Goal: Task Accomplishment & Management: Manage account settings

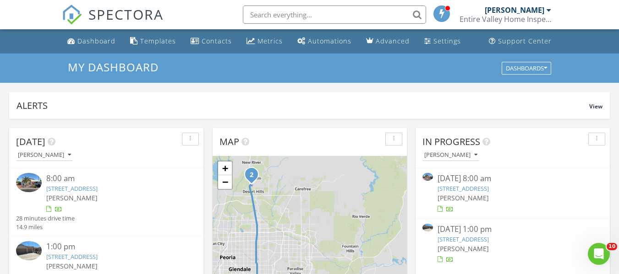
click at [110, 181] on div "8:00 am" at bounding box center [114, 178] width 136 height 11
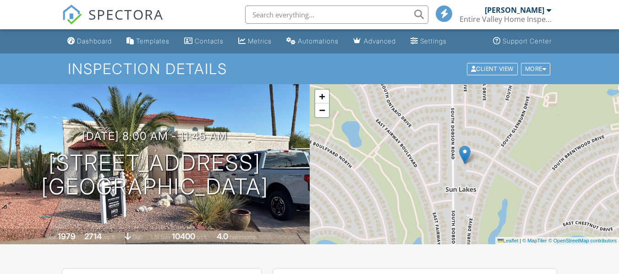
click at [110, 181] on h1 "[STREET_ADDRESS] [GEOGRAPHIC_DATA]" at bounding box center [154, 175] width 227 height 49
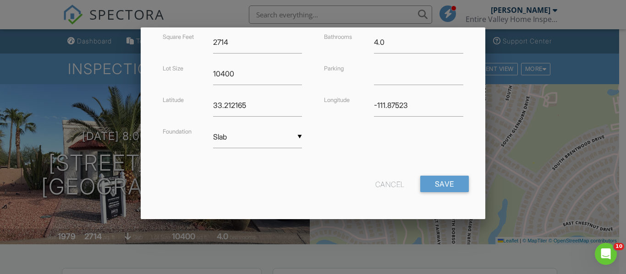
click at [388, 184] on div "Cancel" at bounding box center [389, 184] width 29 height 16
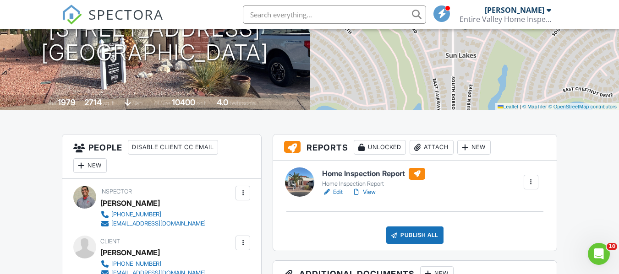
scroll to position [129, 0]
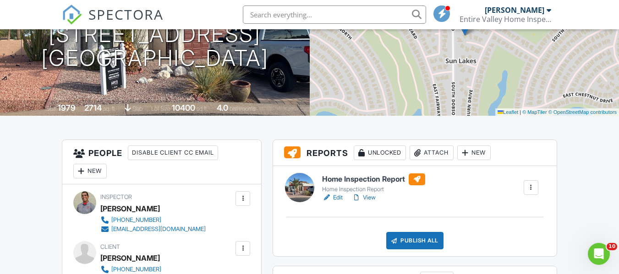
click at [537, 29] on div "[PERSON_NAME] Entire Valley Home Inspection" at bounding box center [505, 14] width 92 height 29
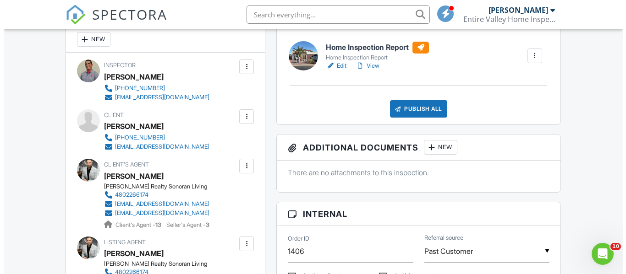
scroll to position [258, 0]
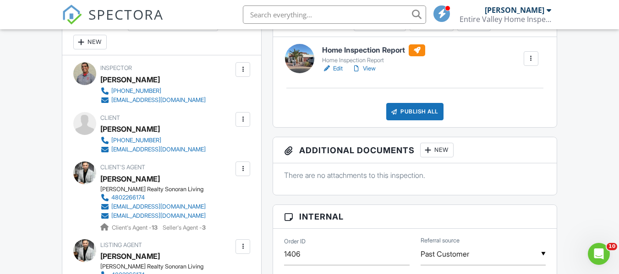
click at [244, 120] on div at bounding box center [242, 119] width 9 height 9
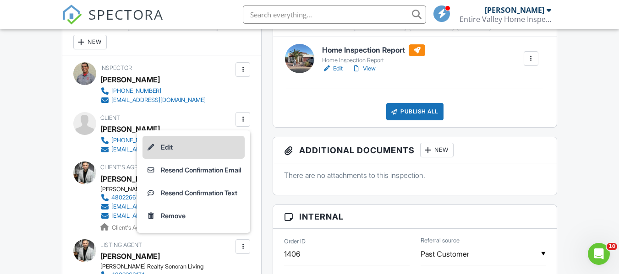
click at [168, 149] on li "Edit" at bounding box center [193, 147] width 102 height 23
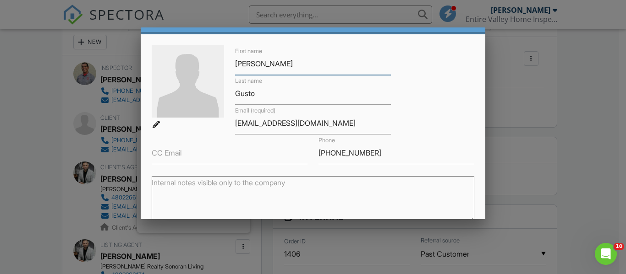
scroll to position [27, 0]
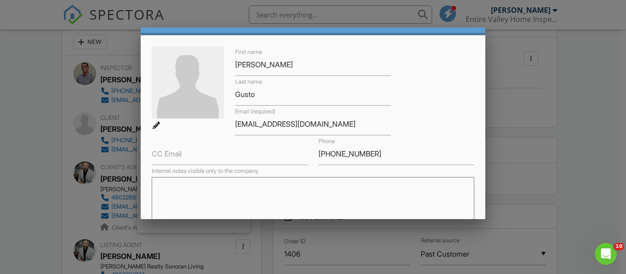
click at [281, 192] on textarea "Internal notes visible only to the company" at bounding box center [313, 200] width 322 height 46
paste textarea "[PERSON_NAME]"
drag, startPoint x: 259, startPoint y: 92, endPoint x: 225, endPoint y: 90, distance: 33.9
click at [219, 90] on div "First name [PERSON_NAME] Last name [PERSON_NAME] Email (required) [EMAIL_ADDRES…" at bounding box center [312, 105] width 333 height 119
click at [230, 191] on textarea "[PERSON_NAME]" at bounding box center [313, 200] width 322 height 46
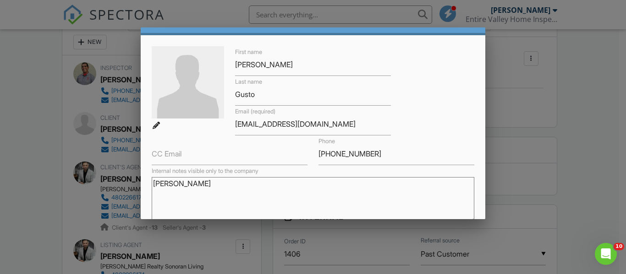
paste textarea "Gusto"
drag, startPoint x: 313, startPoint y: 128, endPoint x: 226, endPoint y: 127, distance: 87.0
click at [219, 128] on div "First name [PERSON_NAME] Last name [PERSON_NAME] Email (required) [EMAIL_ADDRES…" at bounding box center [312, 105] width 333 height 119
click at [190, 201] on textarea "[PERSON_NAME]" at bounding box center [313, 200] width 322 height 46
click at [263, 191] on textarea "[PERSON_NAME]" at bounding box center [313, 200] width 322 height 46
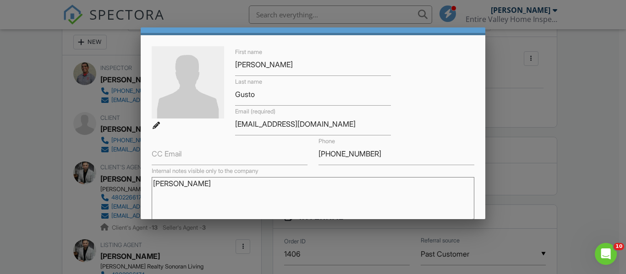
click at [164, 193] on textarea "[PERSON_NAME]" at bounding box center [313, 200] width 322 height 46
paste textarea "[EMAIL_ADDRESS][DOMAIN_NAME]"
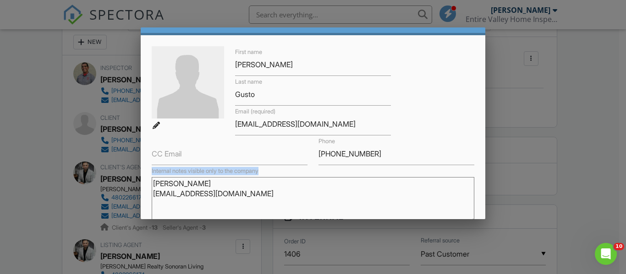
drag, startPoint x: 412, startPoint y: 167, endPoint x: 382, endPoint y: 150, distance: 34.0
click at [384, 150] on form "First name [PERSON_NAME] Last name [PERSON_NAME] Email (required) [EMAIL_ADDRES…" at bounding box center [313, 182] width 322 height 272
click at [370, 152] on input "[PHONE_NUMBER]" at bounding box center [396, 154] width 156 height 22
drag, startPoint x: 370, startPoint y: 151, endPoint x: 296, endPoint y: 158, distance: 74.1
click at [294, 158] on div "First name [PERSON_NAME] Last name [PERSON_NAME] Email (required) [EMAIL_ADDRES…" at bounding box center [312, 105] width 333 height 119
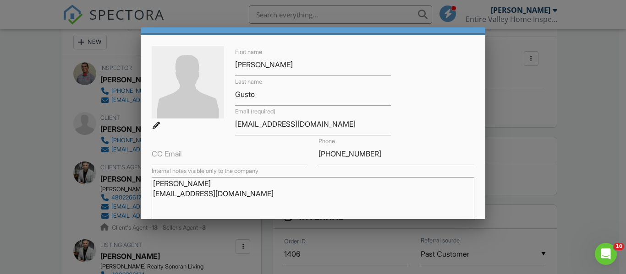
click at [164, 199] on textarea "[PERSON_NAME] [EMAIL_ADDRESS][DOMAIN_NAME]" at bounding box center [313, 200] width 322 height 46
click at [162, 203] on textarea "[PERSON_NAME] [EMAIL_ADDRESS][DOMAIN_NAME]" at bounding box center [313, 200] width 322 height 46
paste textarea "[PHONE_NUMBER]"
type textarea "[PERSON_NAME] [PERSON_NAME][EMAIL_ADDRESS][DOMAIN_NAME] [PHONE_NUMBER]"
drag, startPoint x: 229, startPoint y: 213, endPoint x: 139, endPoint y: 175, distance: 97.5
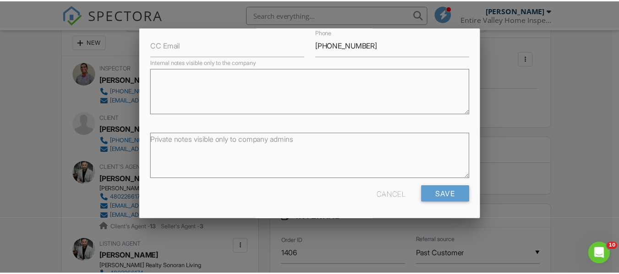
scroll to position [137, 0]
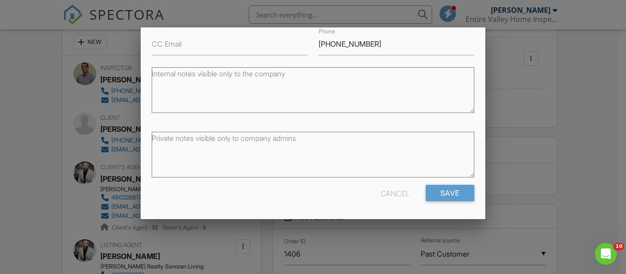
click at [387, 194] on div "Cancel" at bounding box center [395, 193] width 29 height 16
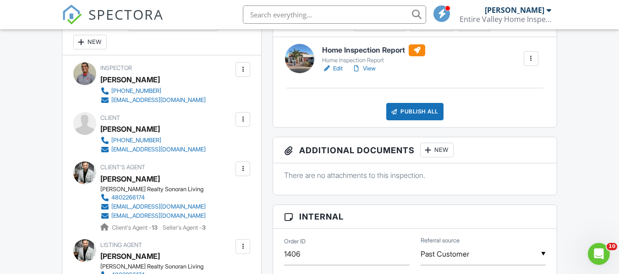
scroll to position [0, 0]
